Goal: Check status: Check status

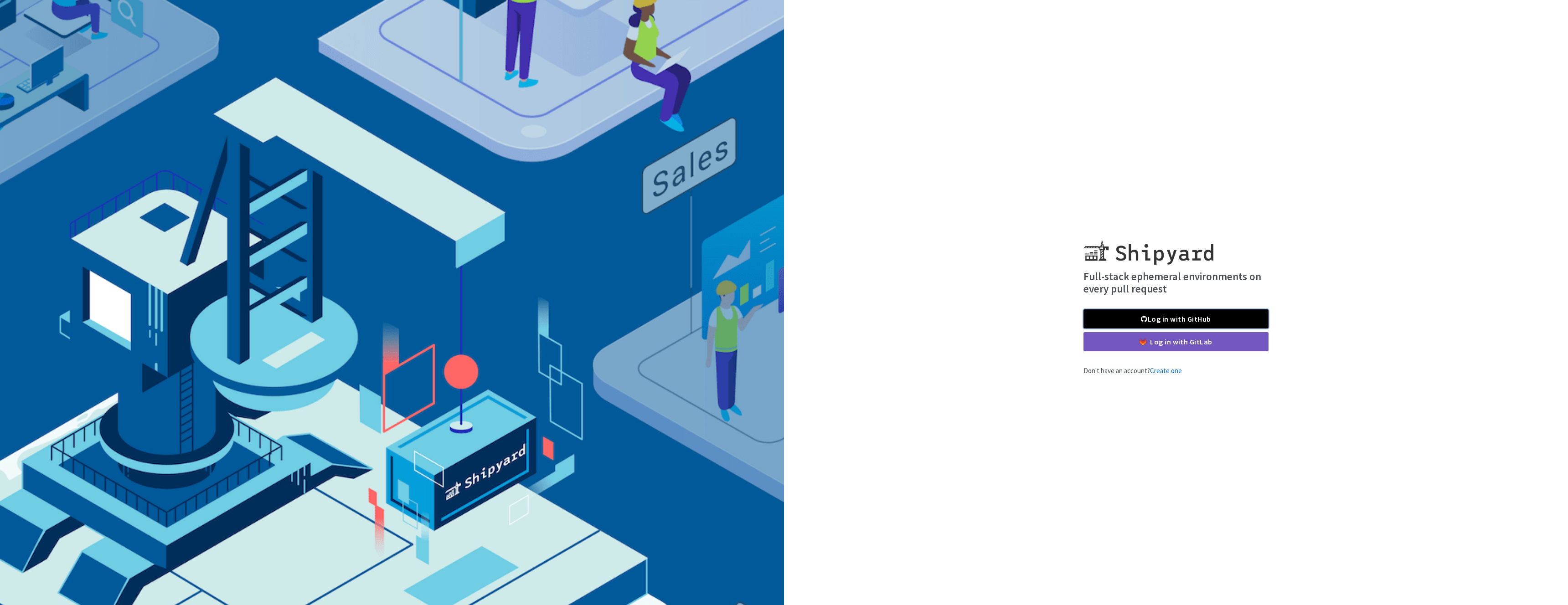
click at [1187, 314] on link "Log in with GitHub" at bounding box center [1176, 319] width 185 height 19
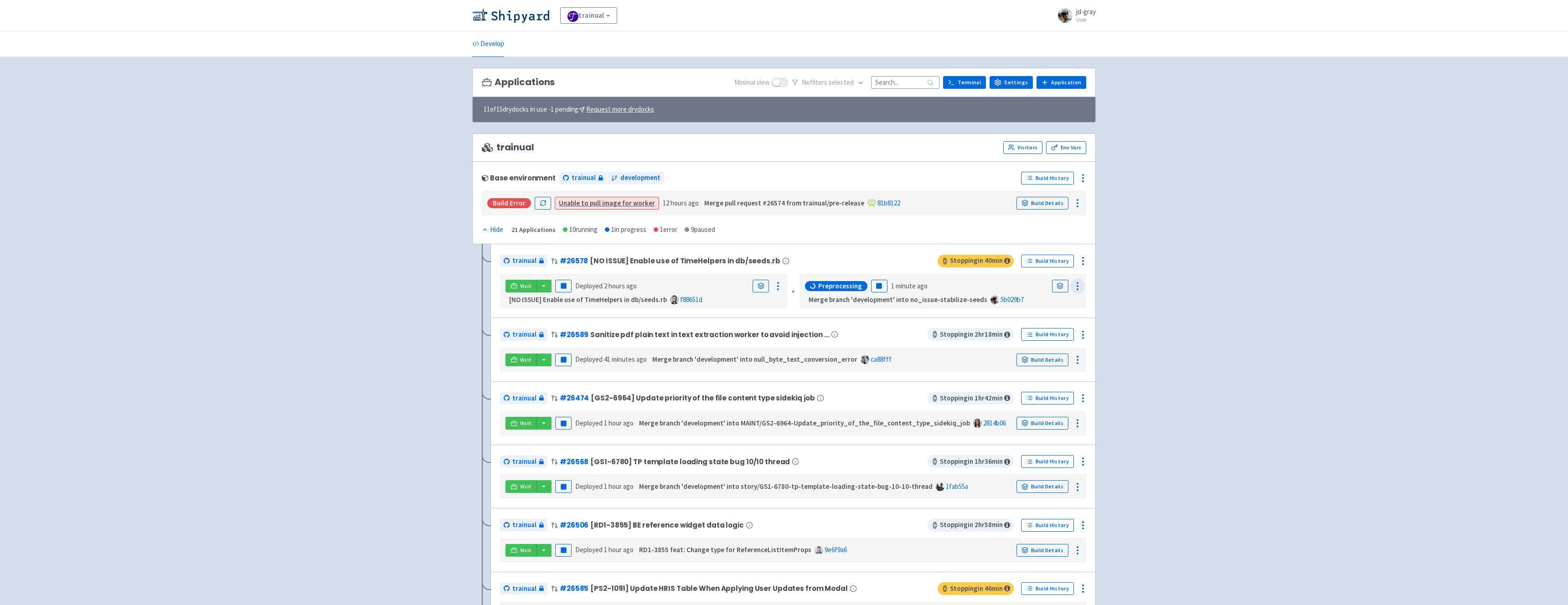
click at [1079, 287] on icon at bounding box center [1078, 286] width 11 height 11
click at [1046, 284] on div "Preprocessing Pause 1 minute ago Logs" at bounding box center [943, 286] width 280 height 17
click at [1057, 284] on icon at bounding box center [1060, 285] width 6 height 3
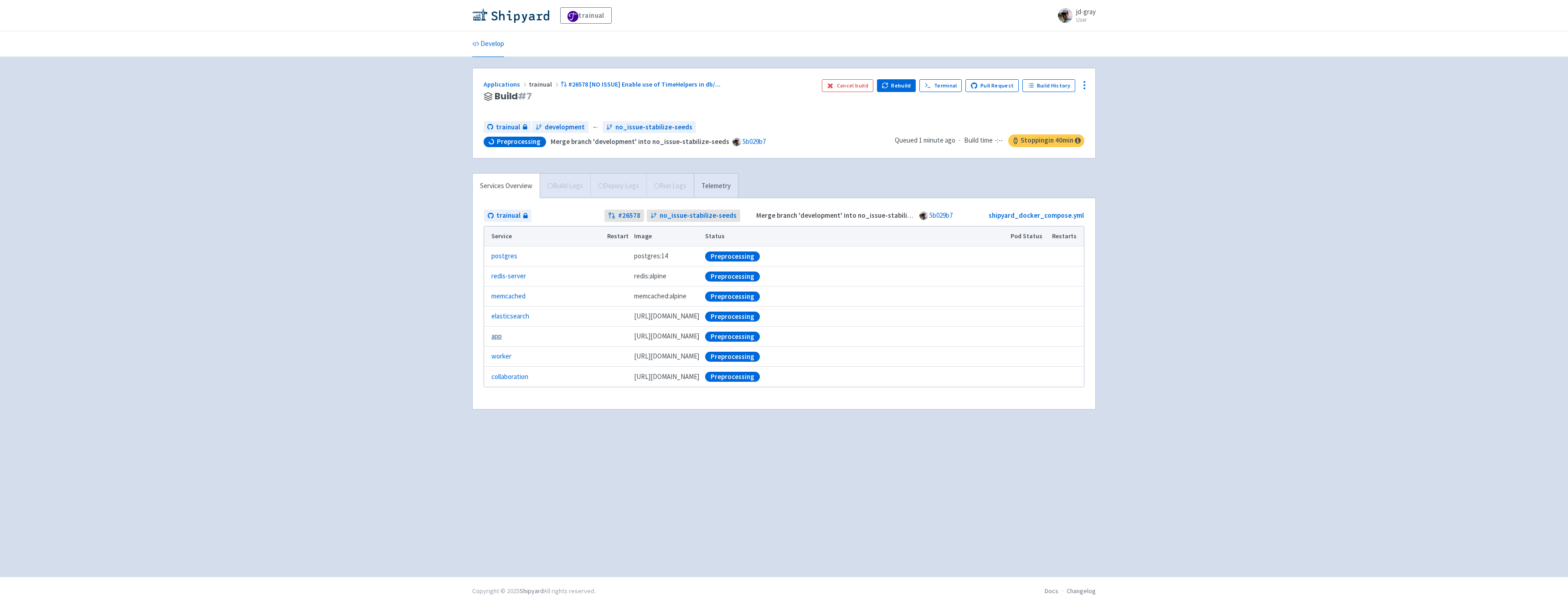
click at [499, 335] on link "app" at bounding box center [497, 337] width 10 height 10
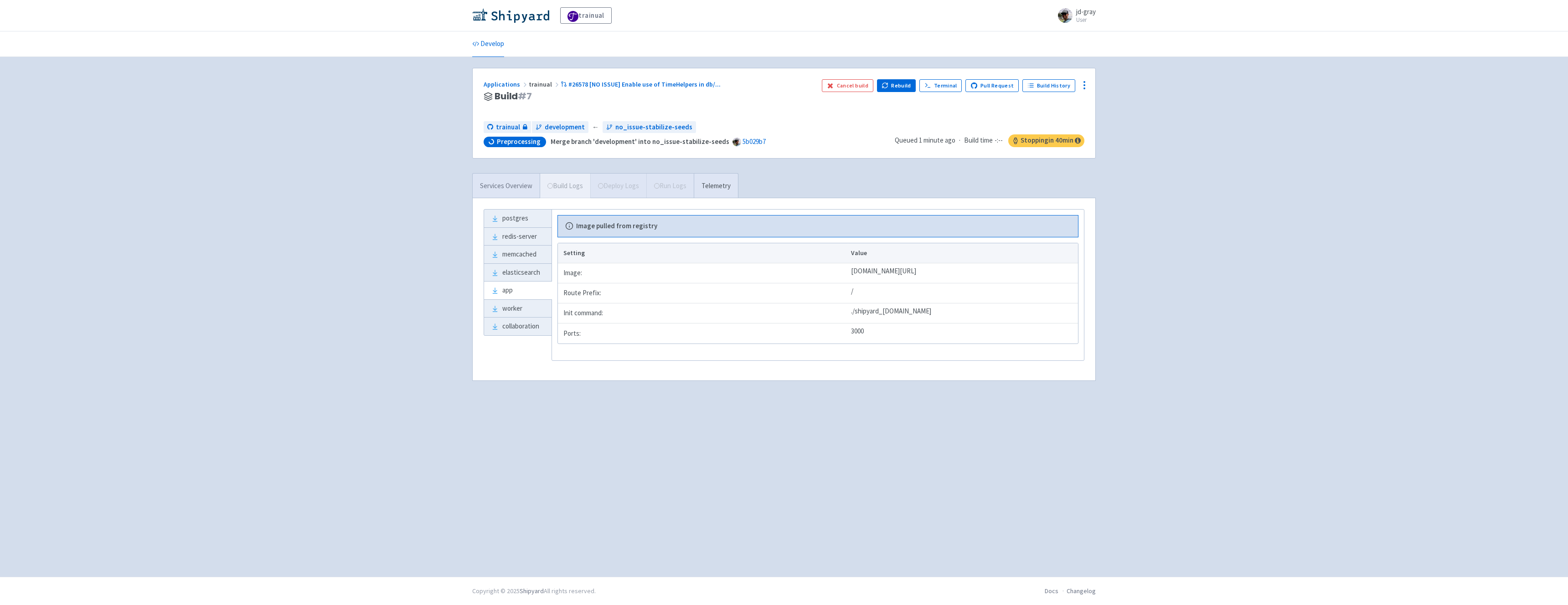
click at [500, 188] on link "Services Overview" at bounding box center [506, 186] width 67 height 25
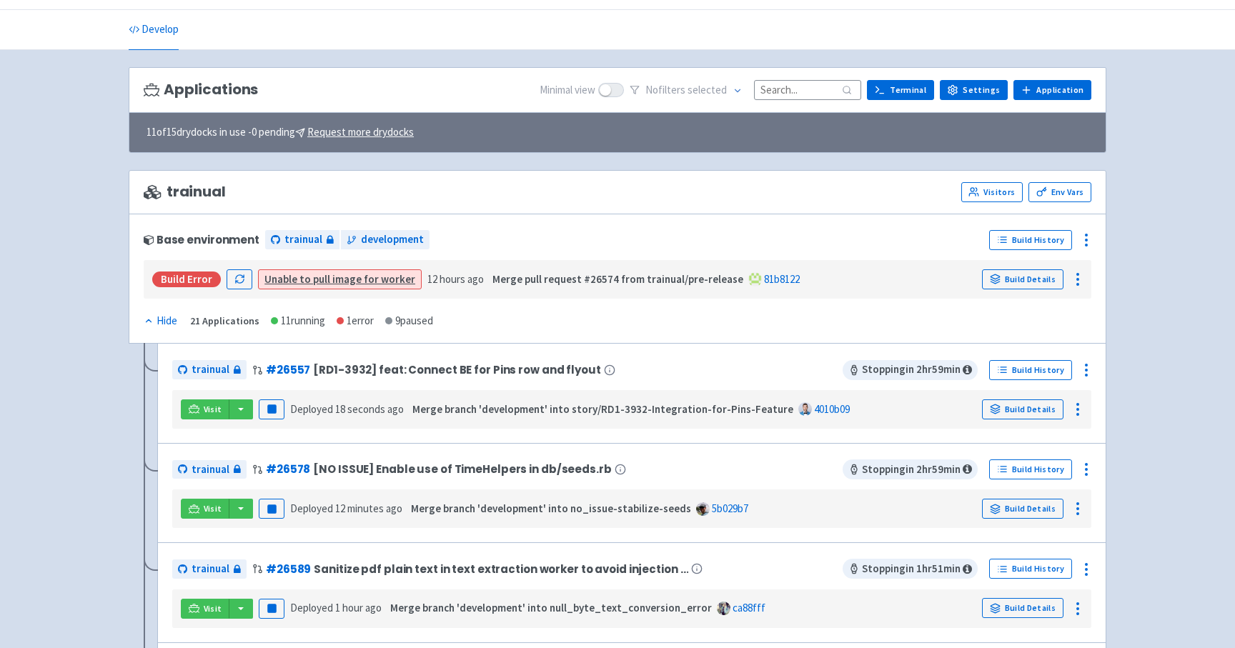
scroll to position [92, 0]
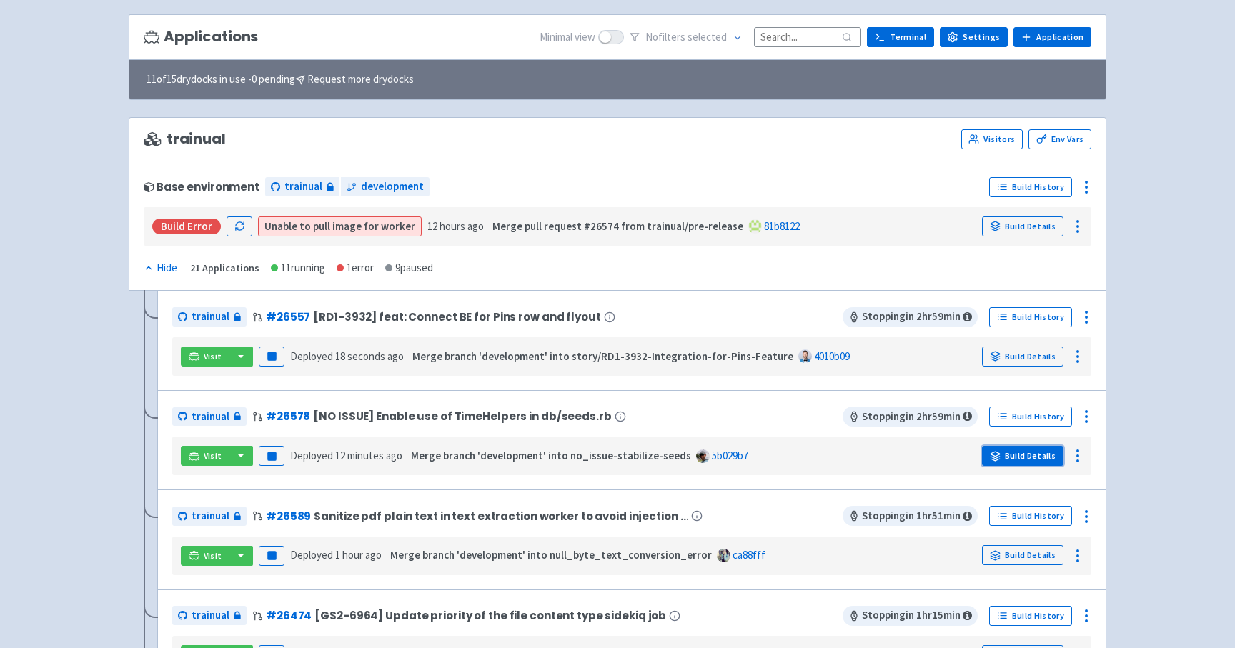
click at [1008, 458] on link "Build Details" at bounding box center [1023, 456] width 82 height 20
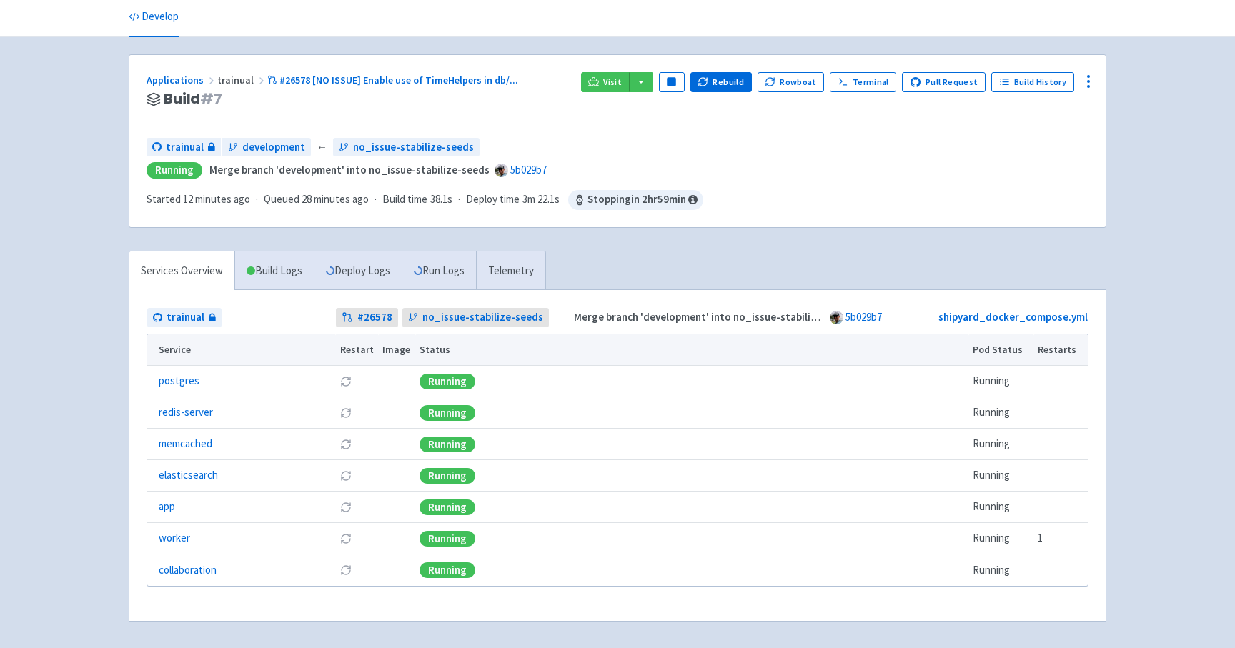
scroll to position [104, 0]
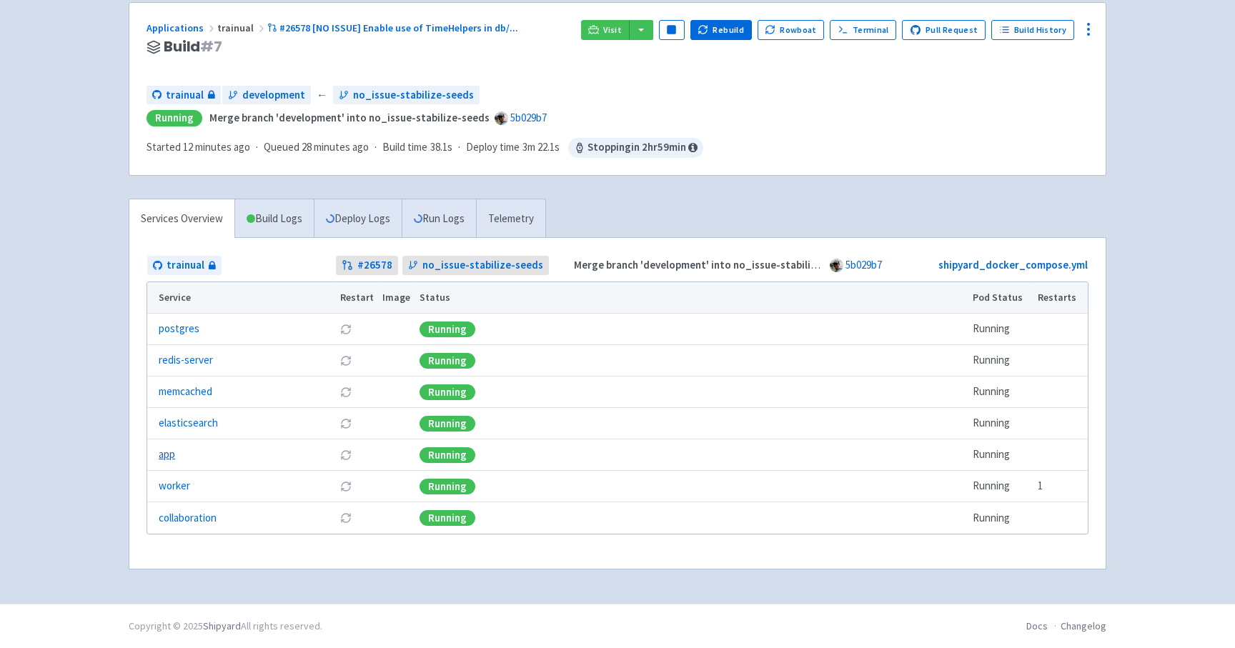
click at [163, 458] on link "app" at bounding box center [167, 455] width 16 height 16
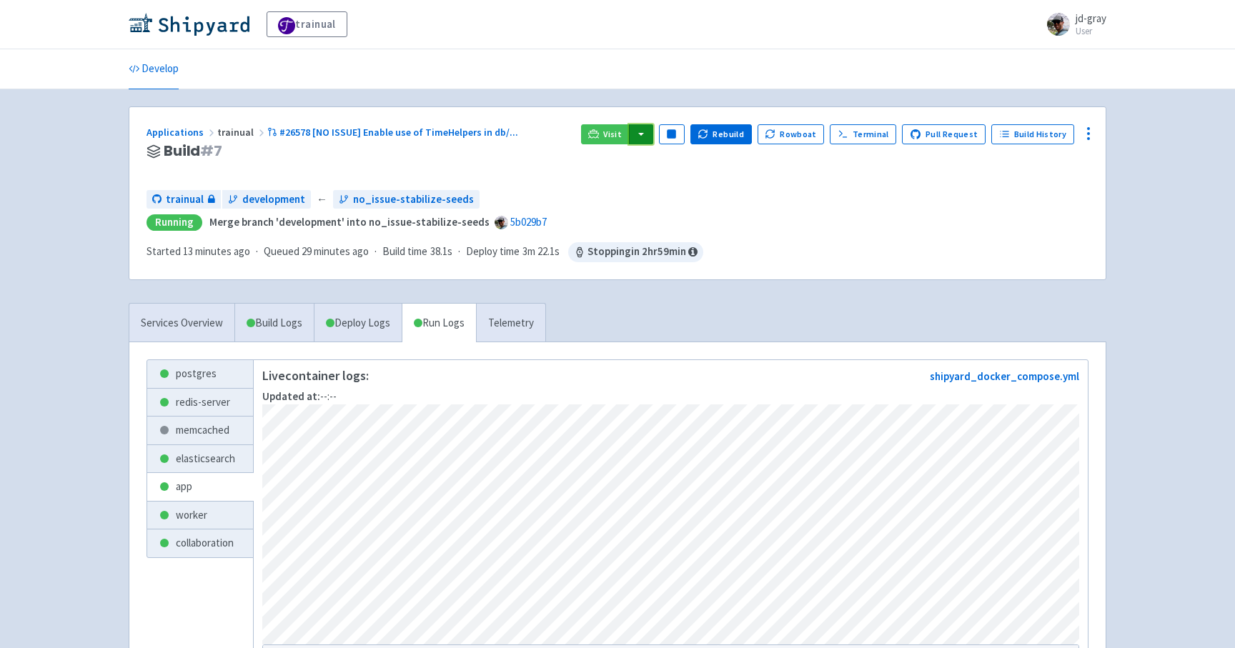
click at [651, 135] on button "button" at bounding box center [641, 134] width 24 height 20
click at [681, 163] on link "trainual (admin)" at bounding box center [695, 163] width 134 height 22
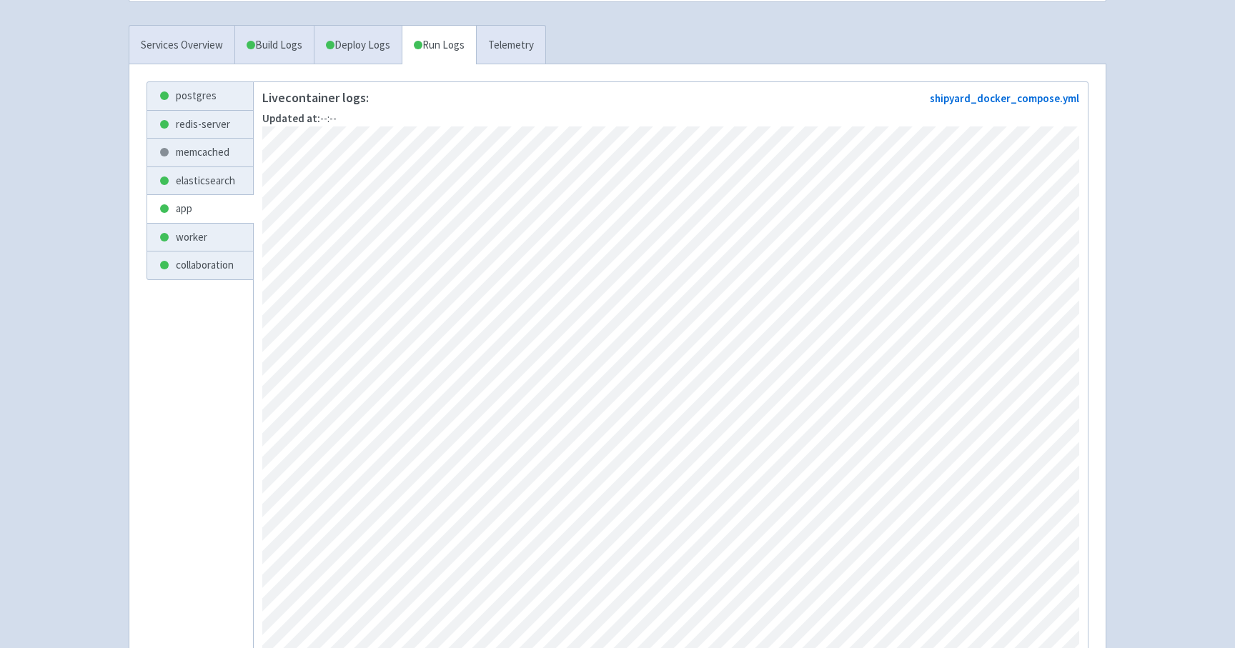
scroll to position [279, 0]
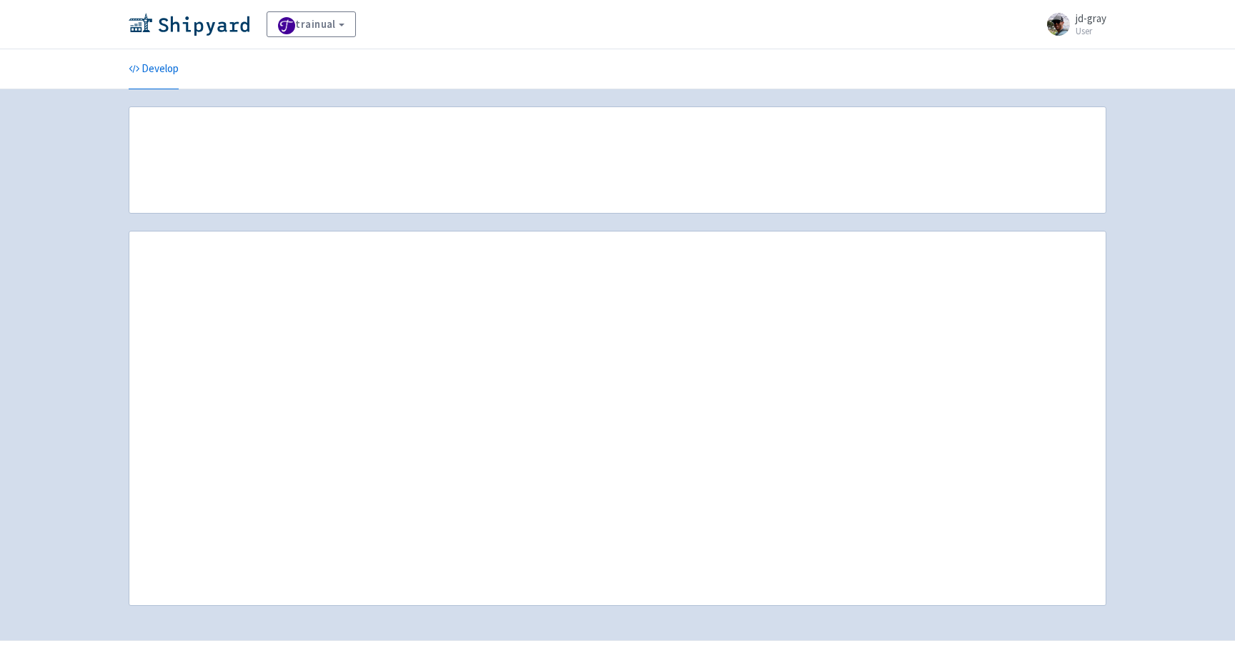
scroll to position [92, 0]
